Goal: Find specific page/section: Find specific page/section

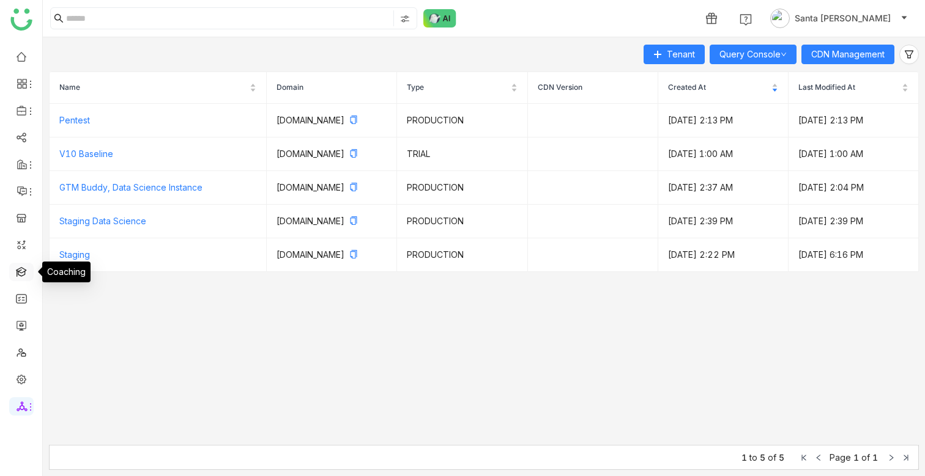
click at [23, 273] on link at bounding box center [21, 271] width 11 height 10
click at [19, 275] on link at bounding box center [21, 271] width 11 height 10
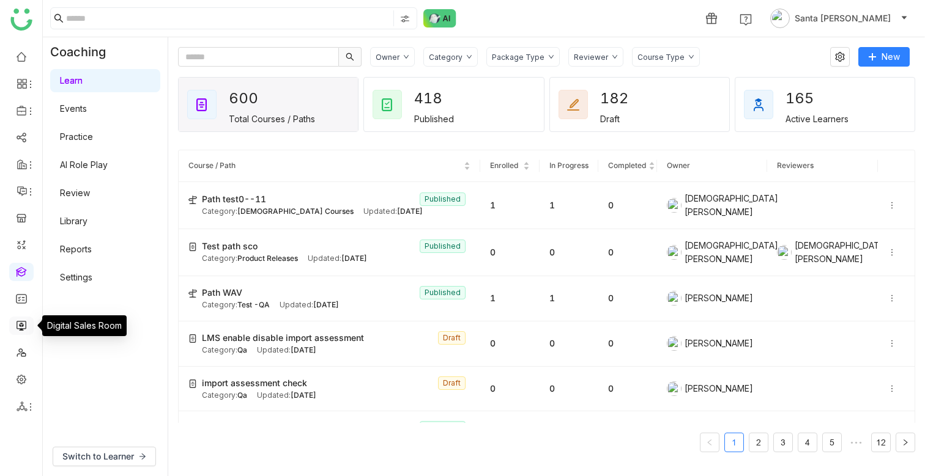
click at [25, 323] on link at bounding box center [21, 325] width 11 height 10
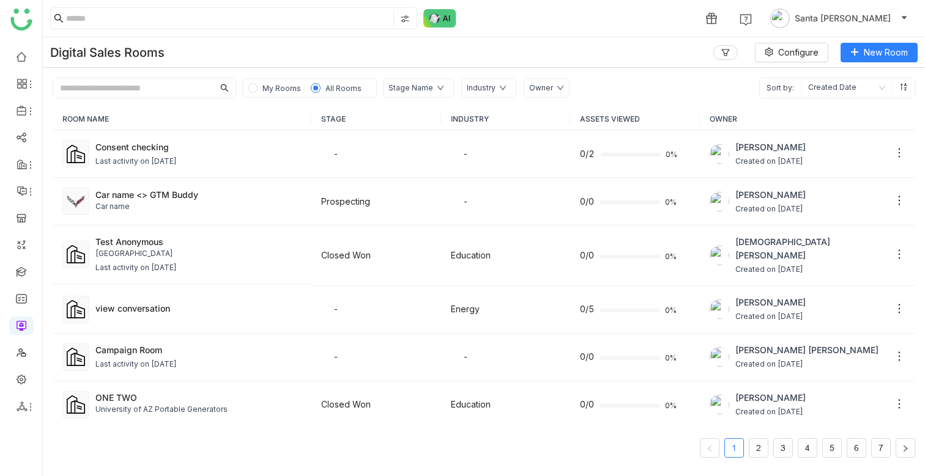
click at [279, 93] on span "My Rooms" at bounding box center [281, 87] width 48 height 13
